Goal: Task Accomplishment & Management: Use online tool/utility

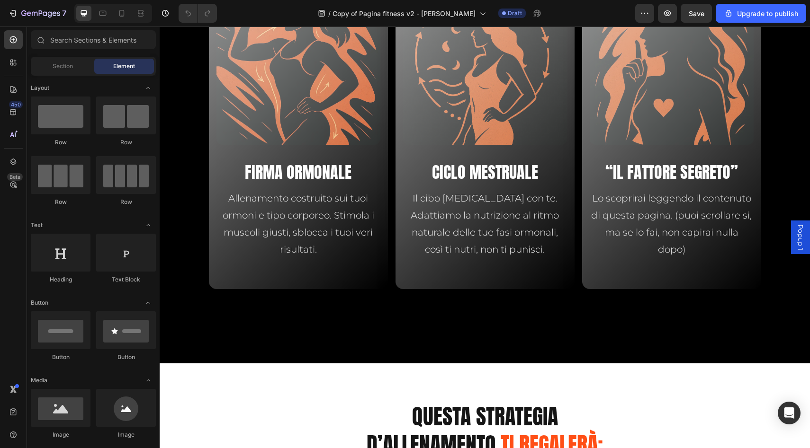
scroll to position [2300, 0]
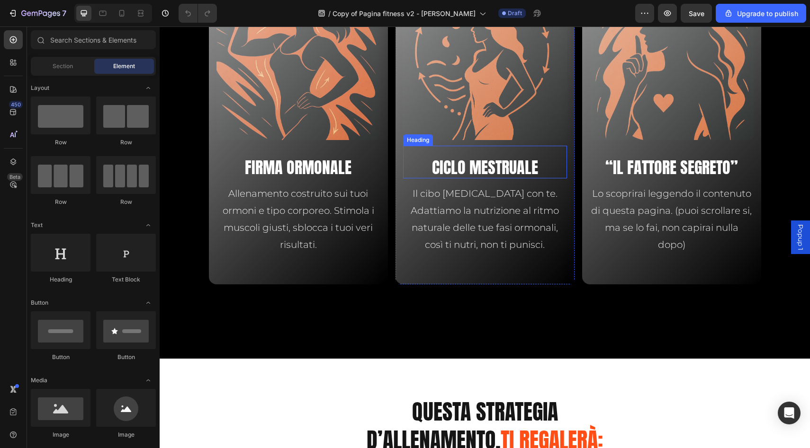
click at [487, 169] on h2 "CICLO MESTRUALE" at bounding box center [485, 167] width 164 height 21
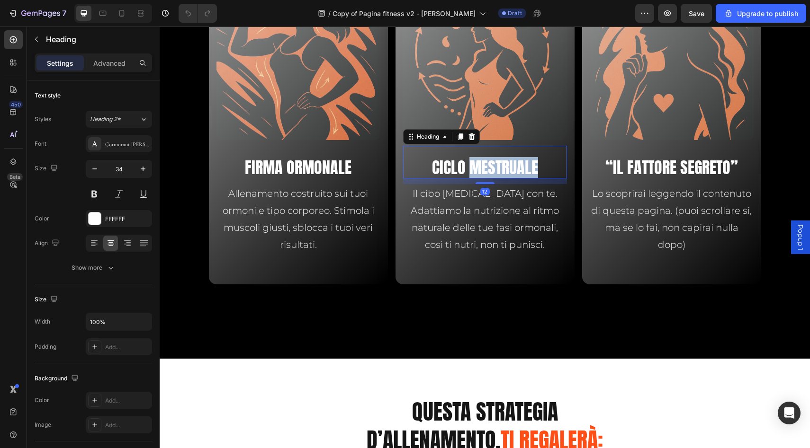
click at [487, 169] on h2 "CICLO MESTRUALE" at bounding box center [485, 167] width 164 height 21
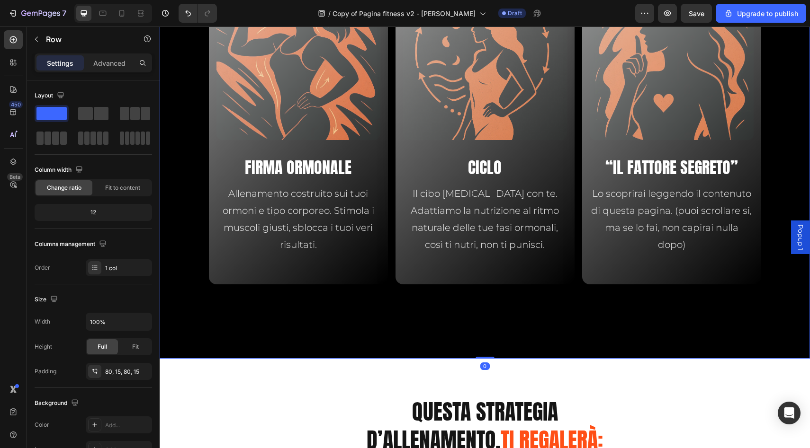
click at [360, 329] on div "Progetto Leonessa è Primo Percorso di Allenamento Ormonale in Italia, in Italia…" at bounding box center [485, 92] width 650 height 534
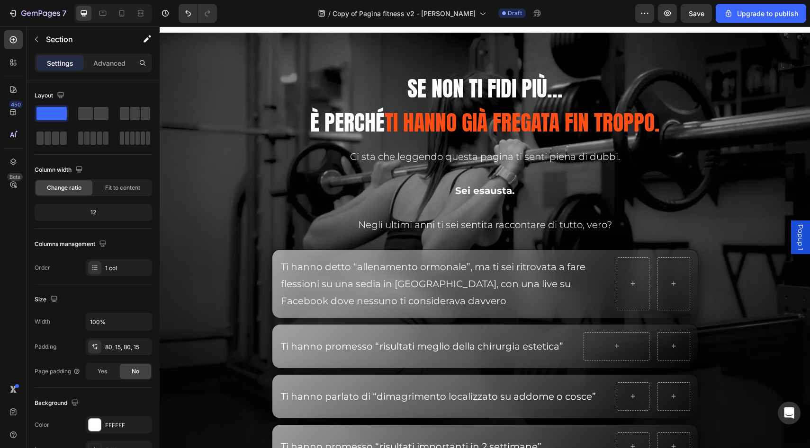
scroll to position [2941, 0]
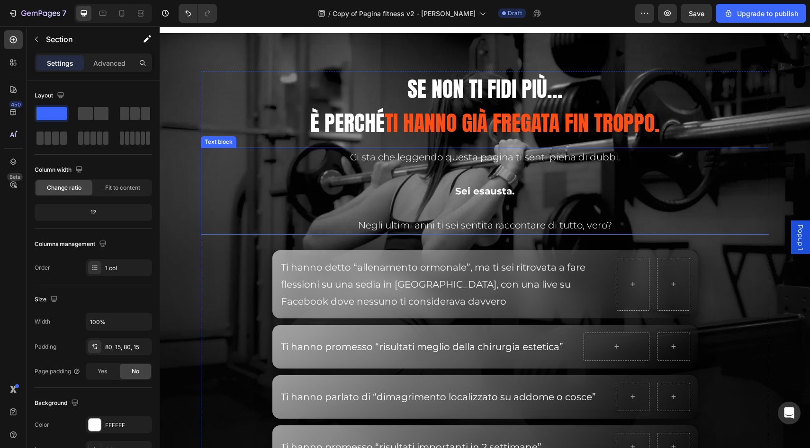
click at [438, 222] on p "Negli ultimi anni ti sei sentita raccontare di tutto, vero?" at bounding box center [485, 225] width 453 height 17
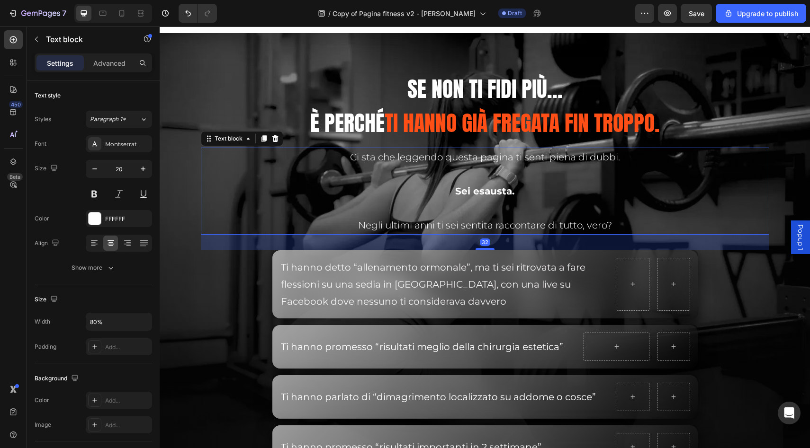
click at [406, 227] on p "Negli ultimi anni ti sei sentita raccontare di tutto, vero?" at bounding box center [485, 225] width 453 height 17
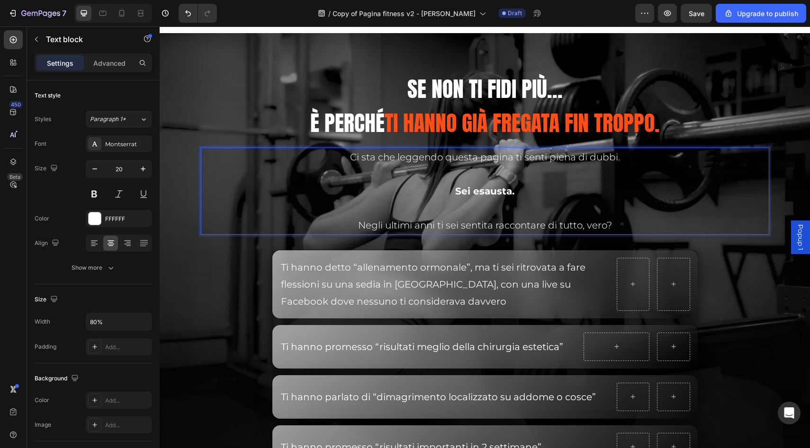
click at [376, 229] on p "Negli ultimi anni ti sei sentita raccontare di tutto, vero?" at bounding box center [485, 225] width 453 height 17
click at [360, 229] on p "Negli ultimi anni ti sei sentita raccontare di tutto, vero?" at bounding box center [485, 225] width 453 height 17
click at [568, 14] on div "/ Copy of Pagina fitness v2 - Alessio Draft" at bounding box center [429, 13] width 411 height 19
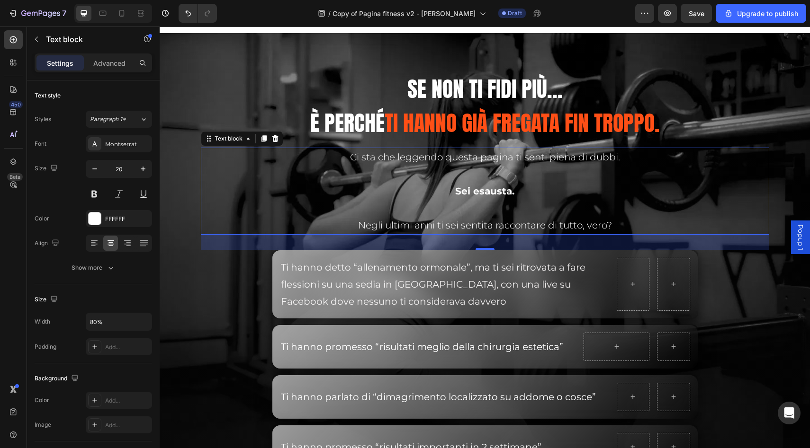
scroll to position [2999, 0]
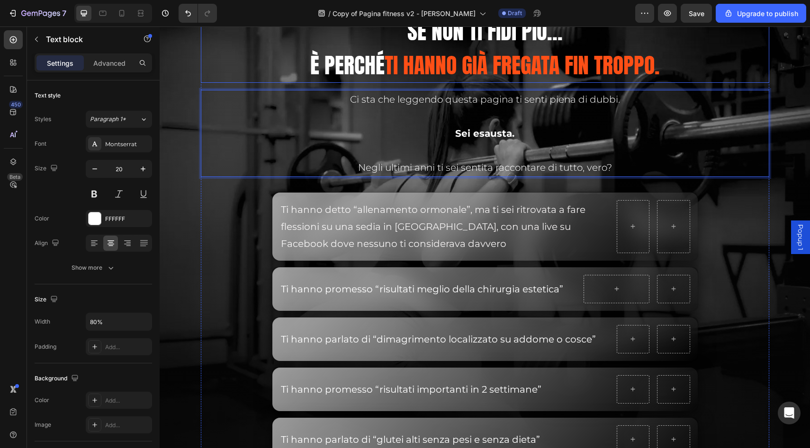
click at [521, 54] on span "TI HANNO GIÀ FREGATA fin troppo." at bounding box center [522, 65] width 275 height 33
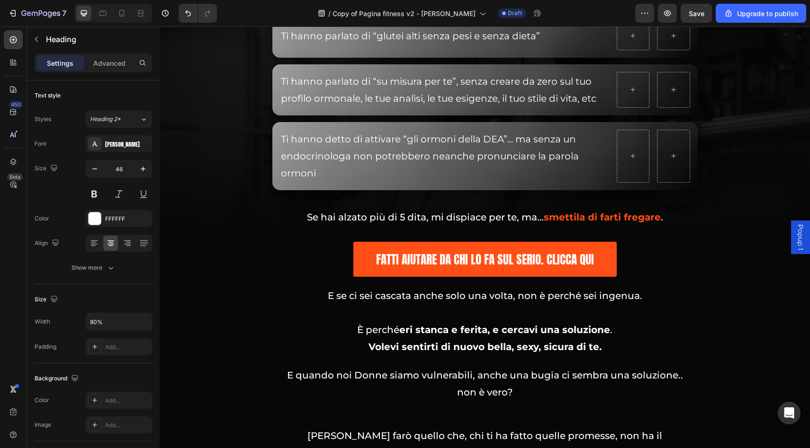
scroll to position [3404, 0]
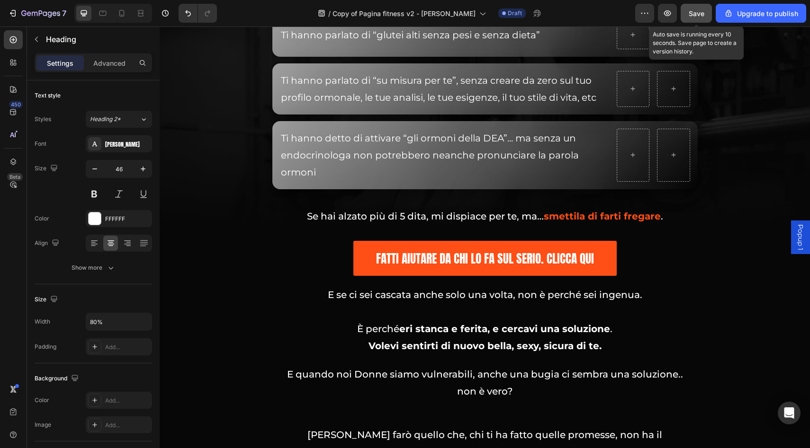
click at [692, 13] on span "Save" at bounding box center [697, 13] width 16 height 8
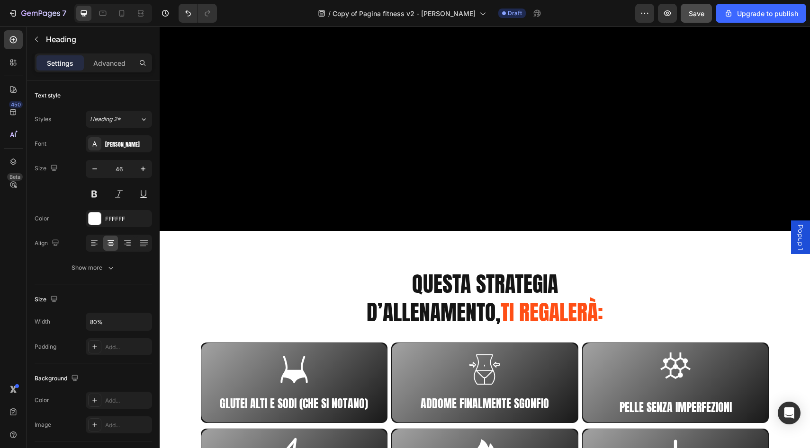
scroll to position [2910, 0]
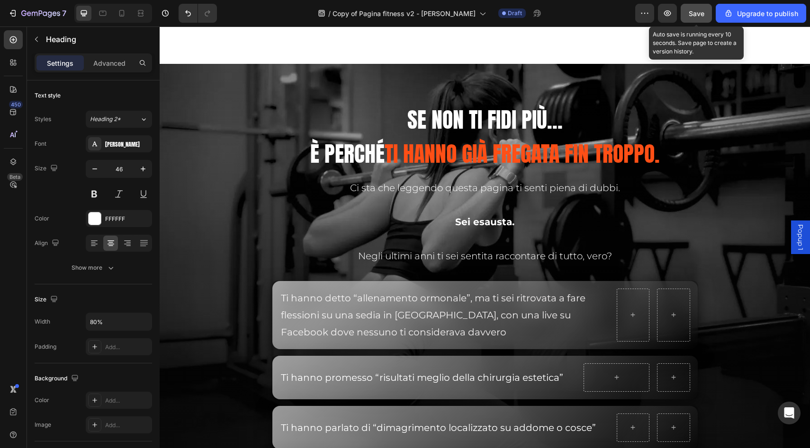
click at [693, 16] on span "Save" at bounding box center [697, 13] width 16 height 8
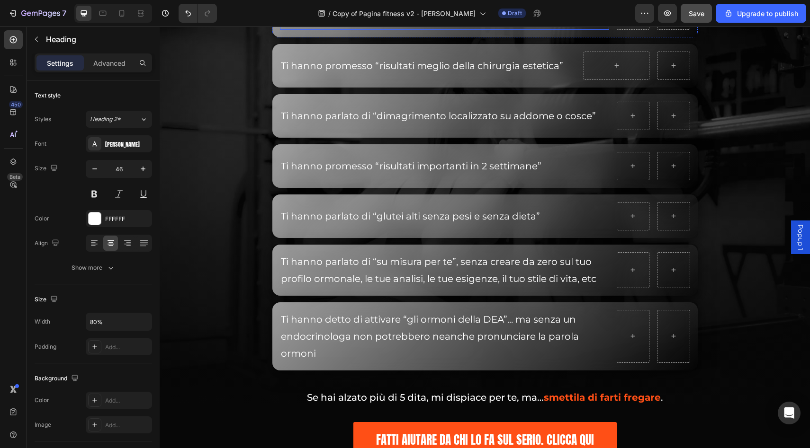
scroll to position [3241, 0]
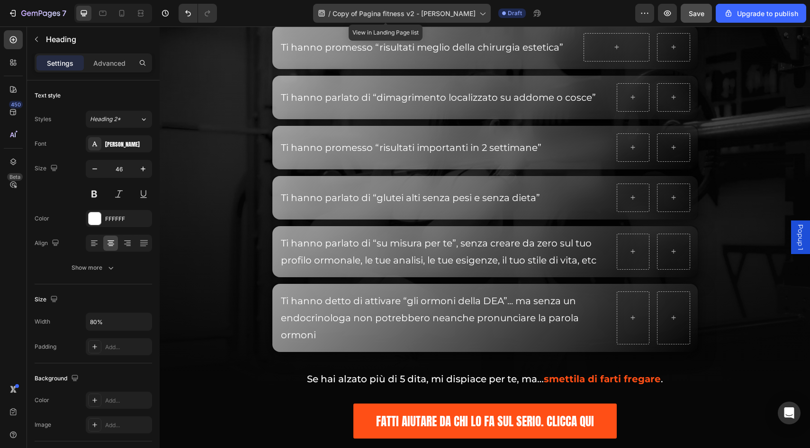
click at [452, 21] on div "/ Copy of Pagina fitness v2 - Alessio" at bounding box center [402, 13] width 178 height 19
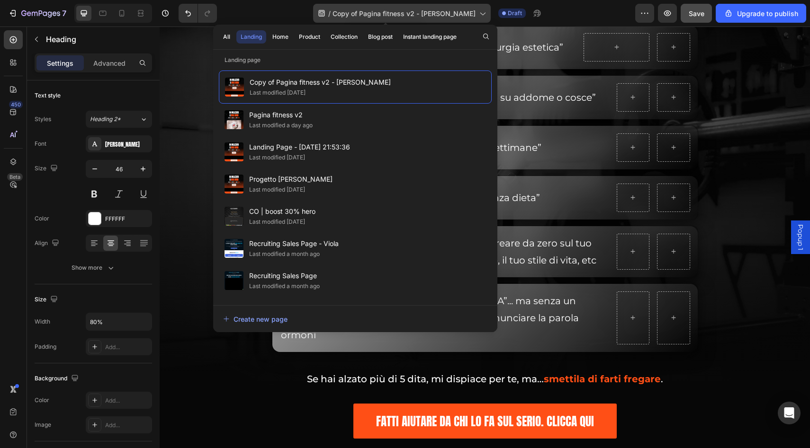
click at [457, 10] on span "Copy of Pagina fitness v2 - [PERSON_NAME]" at bounding box center [403, 14] width 143 height 10
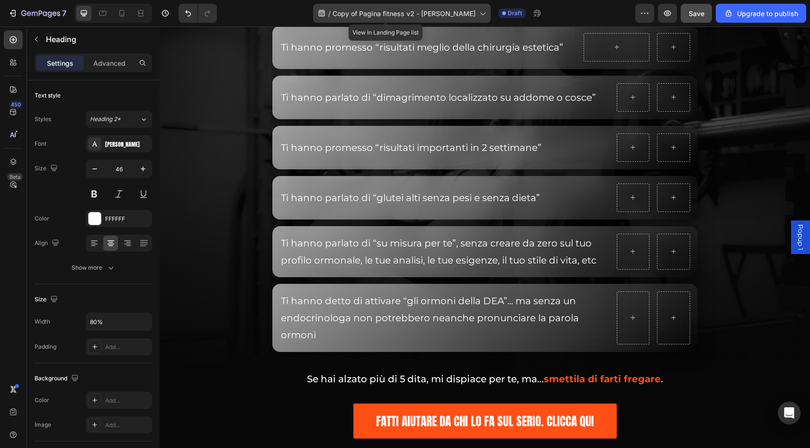
click at [480, 13] on icon at bounding box center [482, 14] width 5 height 3
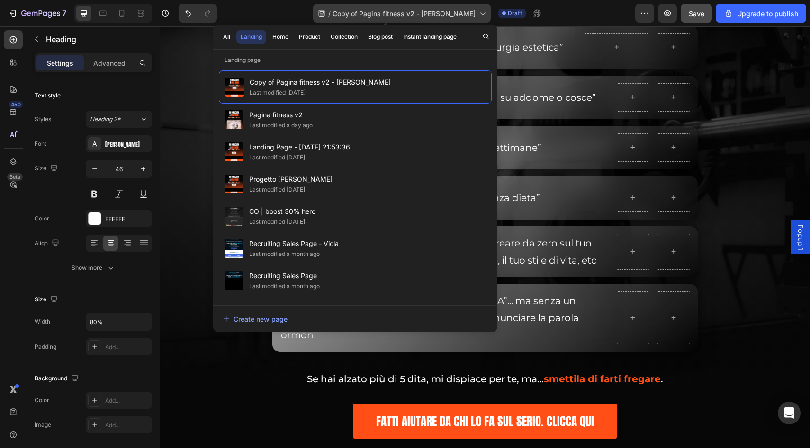
click at [480, 13] on icon at bounding box center [482, 14] width 5 height 3
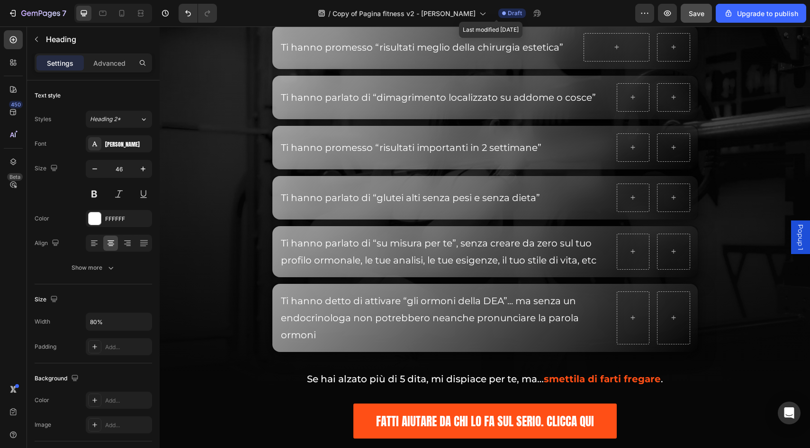
click at [508, 14] on span "Draft" at bounding box center [515, 13] width 14 height 9
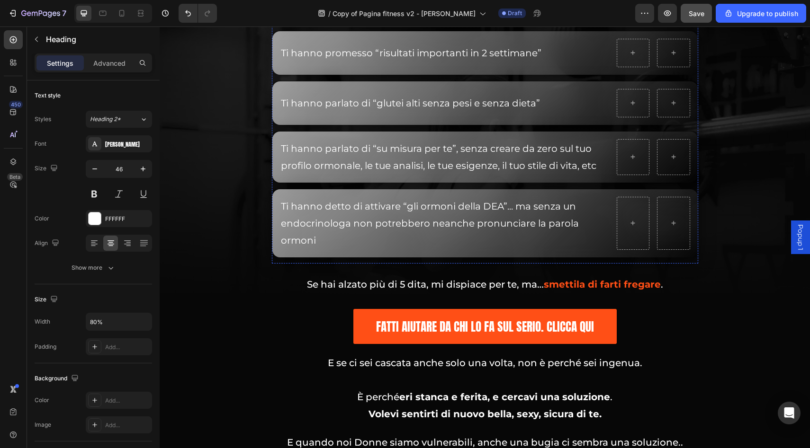
scroll to position [3375, 0]
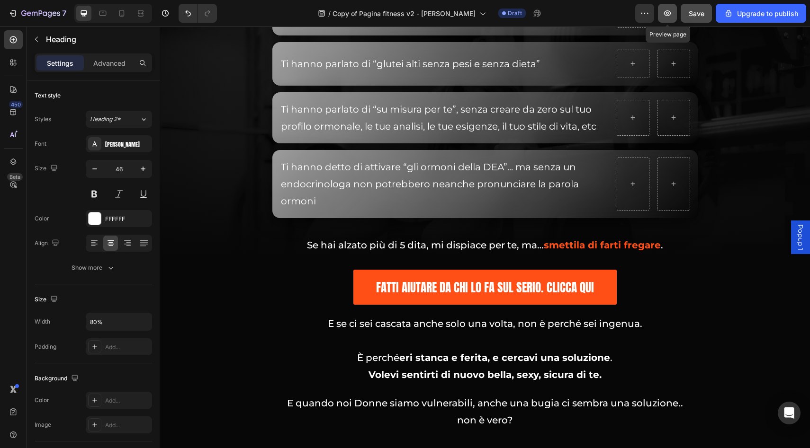
click at [664, 18] on icon "button" at bounding box center [666, 13] width 9 height 9
click at [688, 18] on button "Save" at bounding box center [695, 13] width 31 height 19
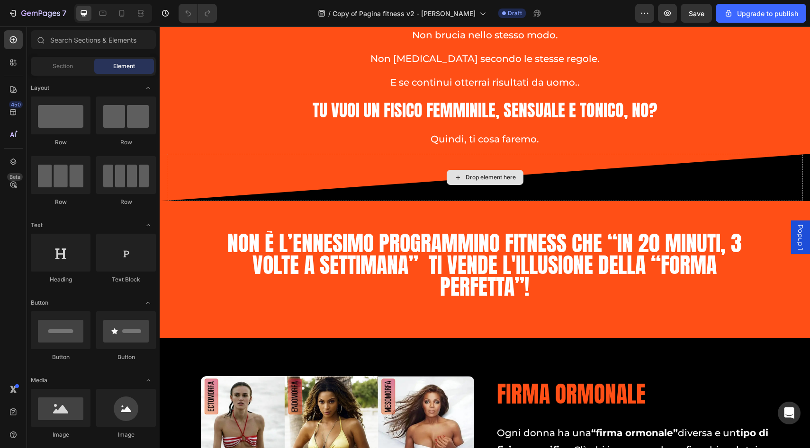
scroll to position [4035, 0]
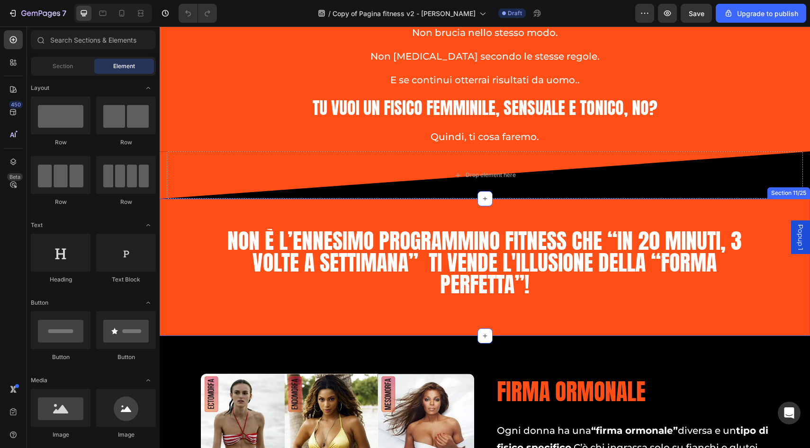
click at [612, 322] on div "Non è l’ennesimo programmino fitness che “in 20 minuti, 3 volte a settimana” ti…" at bounding box center [485, 267] width 650 height 137
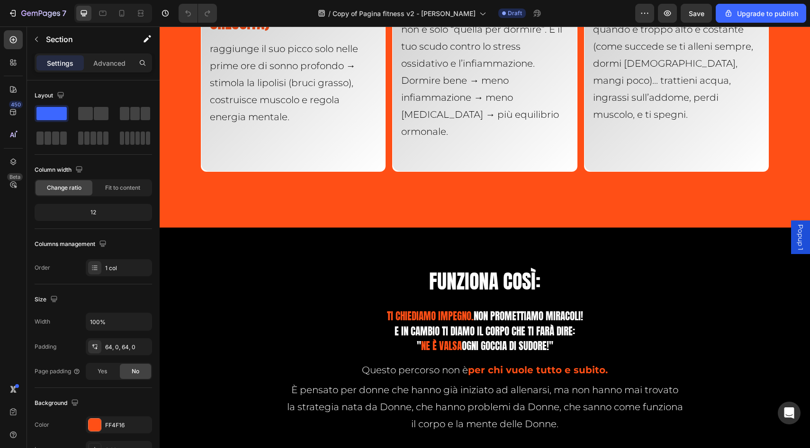
scroll to position [4894, 0]
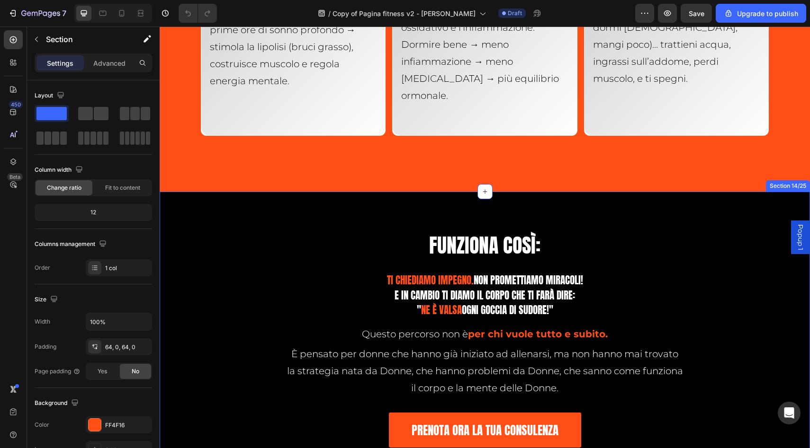
click at [560, 205] on div "FUNZIONA COSì: Heading Ti chiediamo impegno. non promettiamo miracoli! E In cam…" at bounding box center [485, 327] width 650 height 271
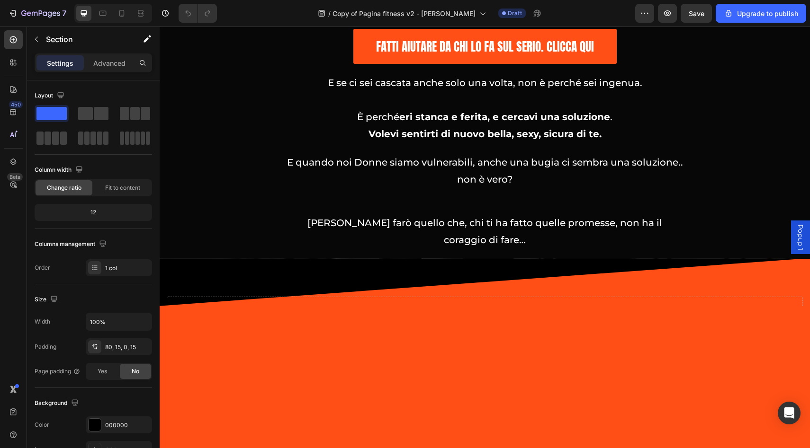
scroll to position [3714, 0]
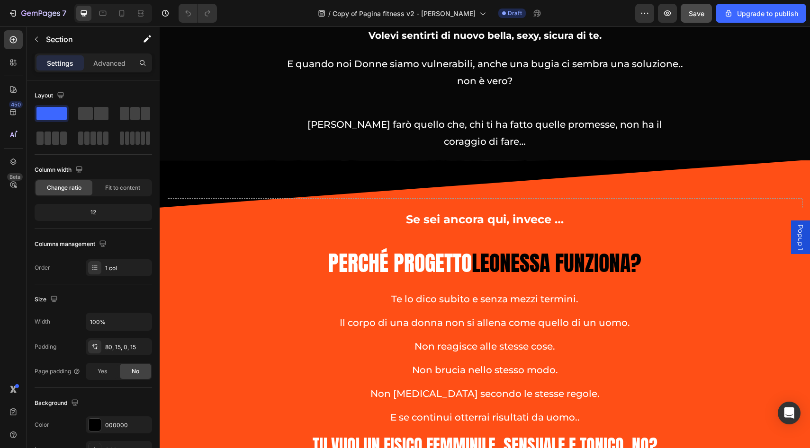
click at [695, 10] on span "Save" at bounding box center [697, 13] width 16 height 8
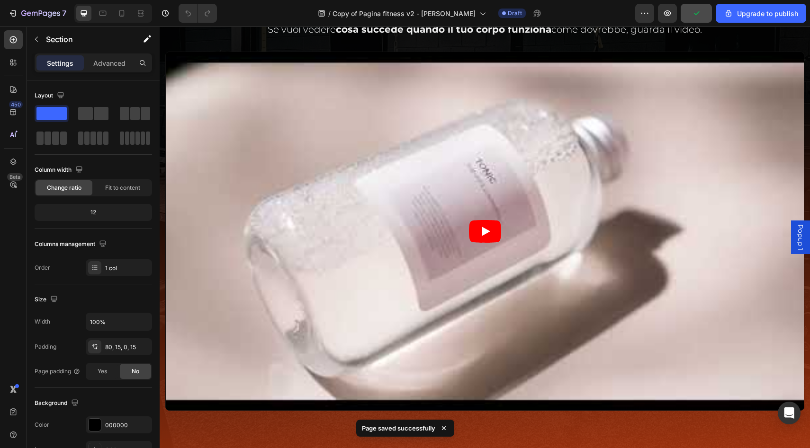
scroll to position [0, 0]
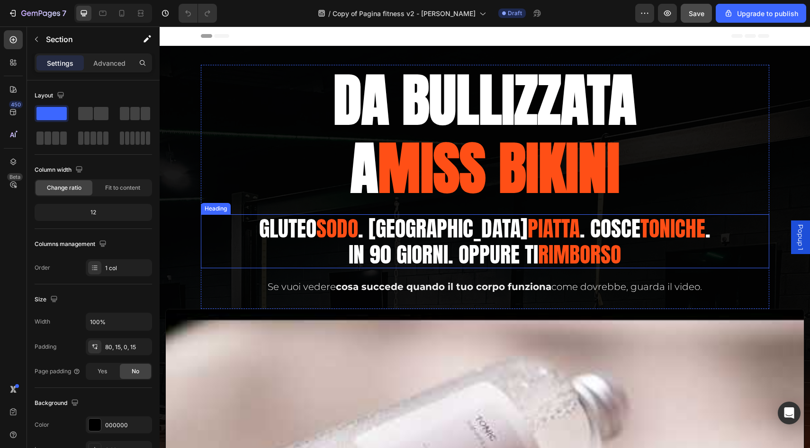
click at [465, 246] on h2 "Gluteo sodo . Pancia piatta . Cosce toniche . in 90 giorni. Oppure TI Rimborso" at bounding box center [485, 242] width 568 height 54
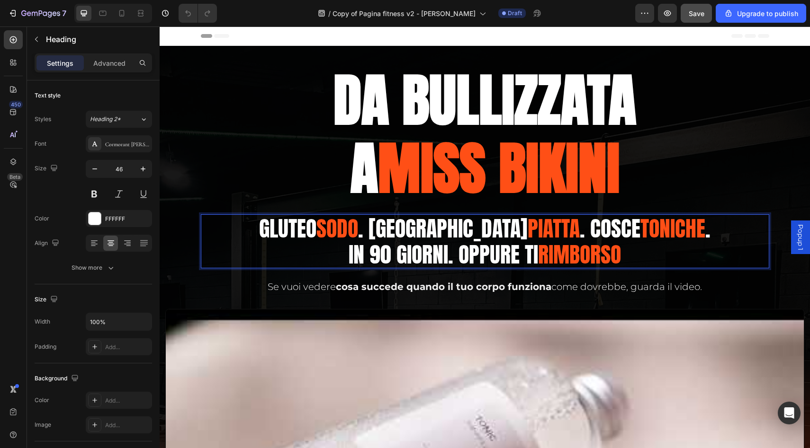
click at [465, 246] on h2 "Gluteo sodo . Pancia piatta . Cosce toniche . in 90 giorni. Oppure TI Rimborso" at bounding box center [485, 242] width 568 height 54
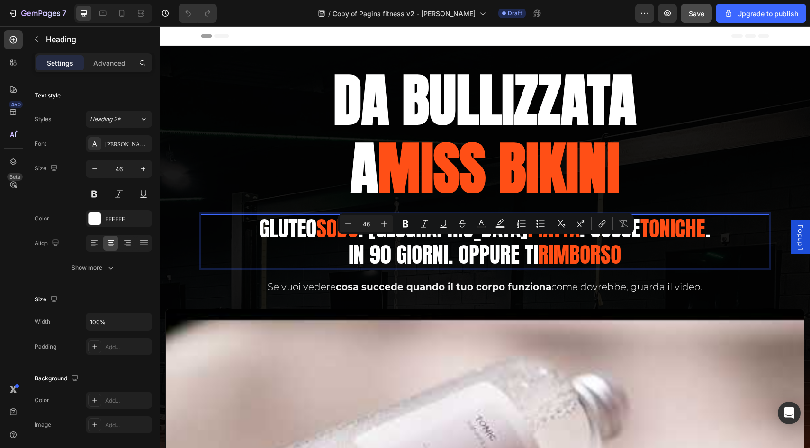
click at [640, 243] on span "toniche" at bounding box center [672, 228] width 65 height 33
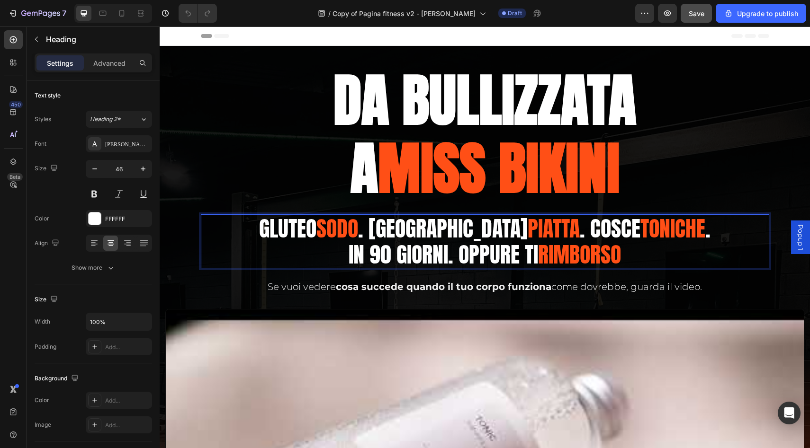
click at [662, 233] on p "Gluteo sodo . Pancia piatta . Cosce toniche . in 90 giorni. Oppure TI Rimborso" at bounding box center [485, 241] width 566 height 52
click at [666, 234] on p "Gluteo sodo . Pancia piatta . Cosce toniche . in 90 giorni. Oppure TI Rimborso" at bounding box center [485, 241] width 566 height 52
click at [692, 15] on span "Save" at bounding box center [697, 13] width 16 height 8
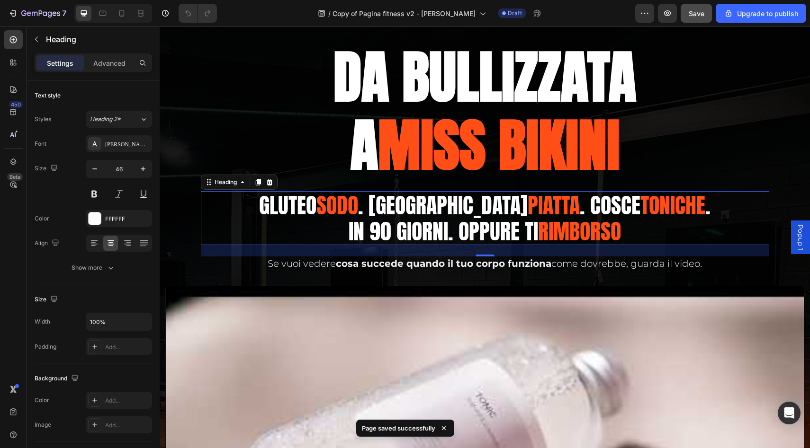
scroll to position [22, 0]
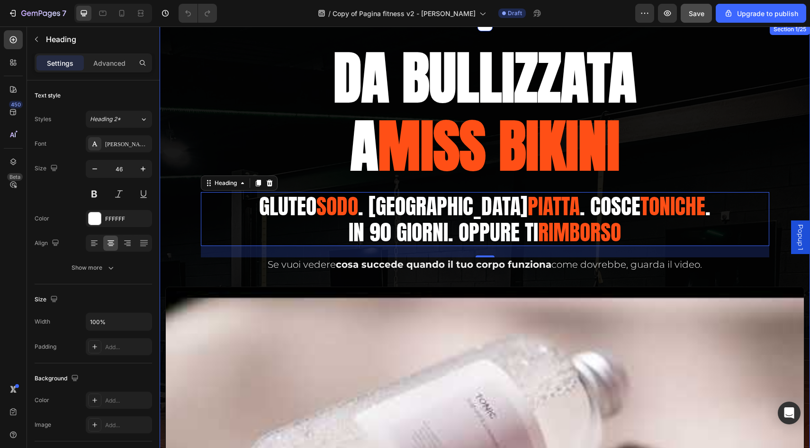
click at [790, 107] on div "DA BULLIZZATA A MISS BIKINI Heading Gluteo sodo . Pancia piatta . Cosce toniche…" at bounding box center [484, 345] width 639 height 604
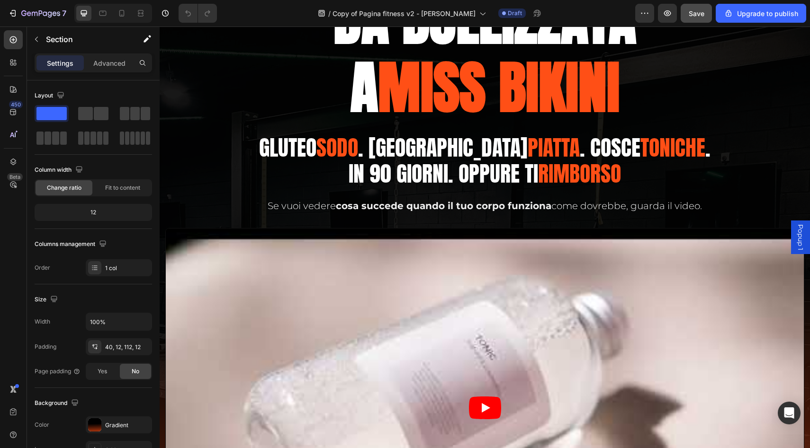
scroll to position [0, 0]
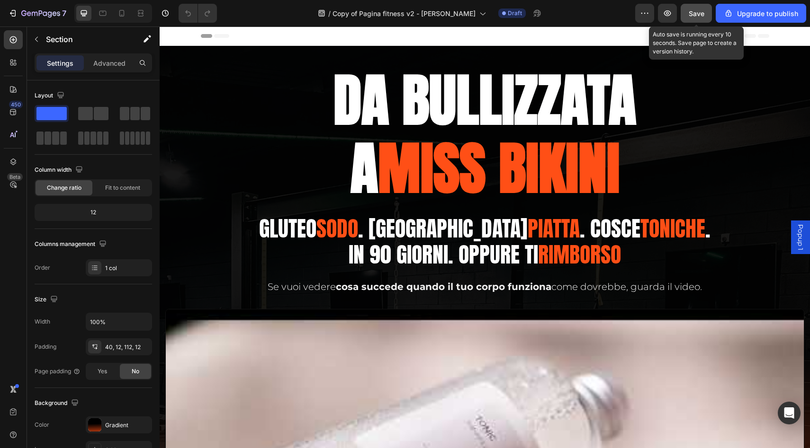
click at [701, 9] on span "Save" at bounding box center [697, 13] width 16 height 8
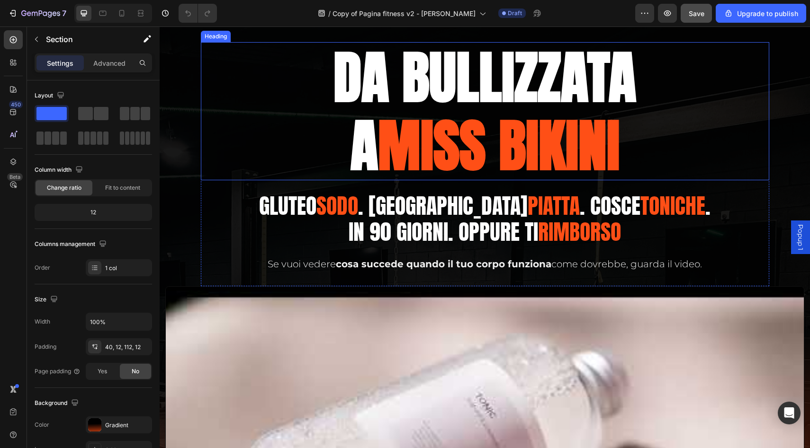
scroll to position [24, 0]
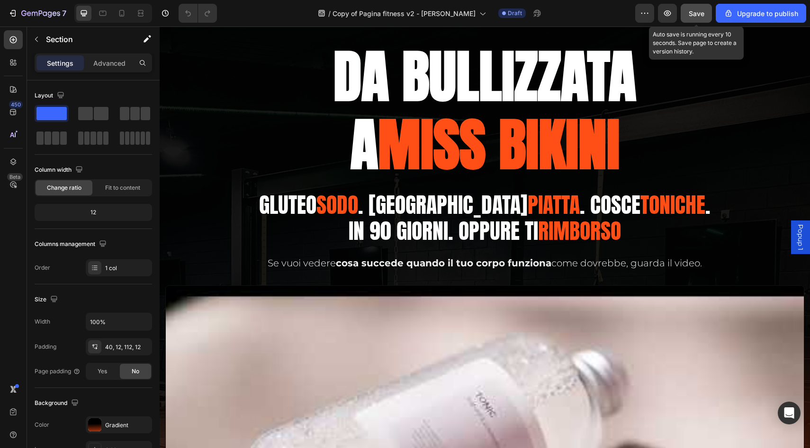
click at [688, 18] on button "Save" at bounding box center [695, 13] width 31 height 19
